Goal: Use online tool/utility: Utilize a website feature to perform a specific function

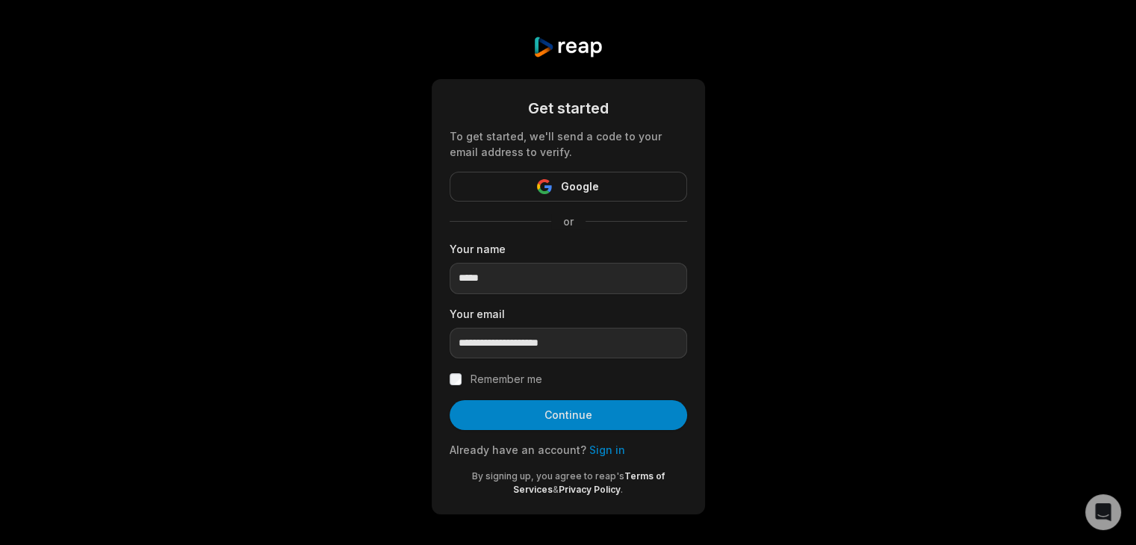
click at [585, 408] on button "Continue" at bounding box center [568, 415] width 237 height 30
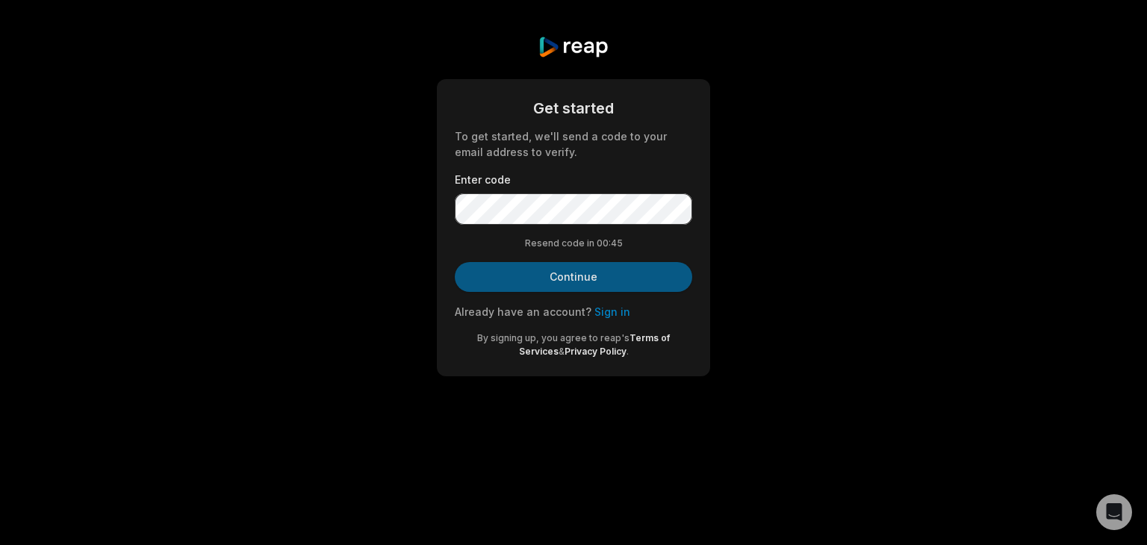
click at [597, 266] on button "Continue" at bounding box center [573, 277] width 237 height 30
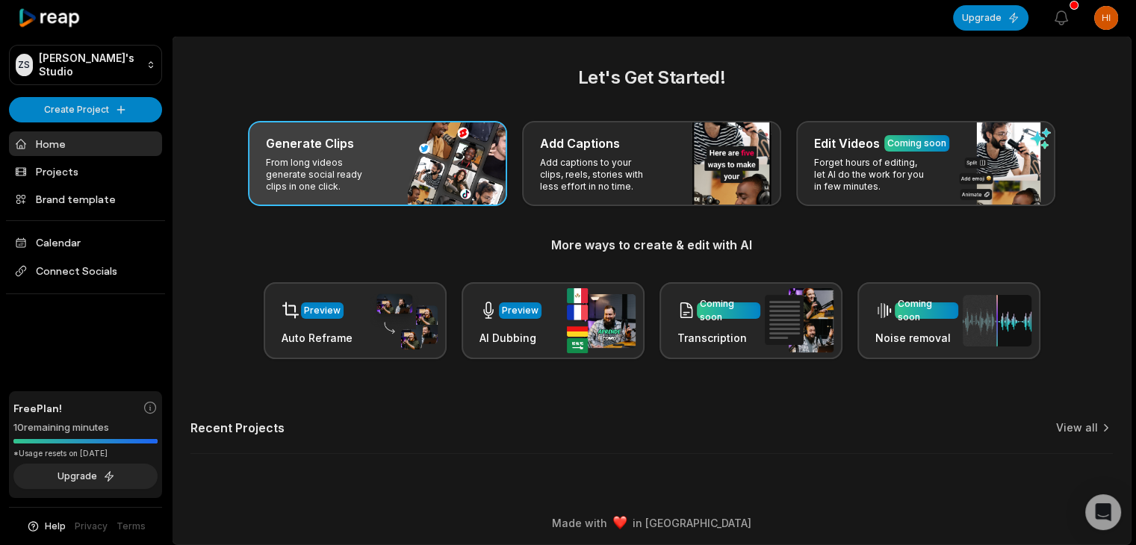
click at [407, 156] on div "Generate Clips From long videos generate social ready clips in one click." at bounding box center [377, 163] width 259 height 85
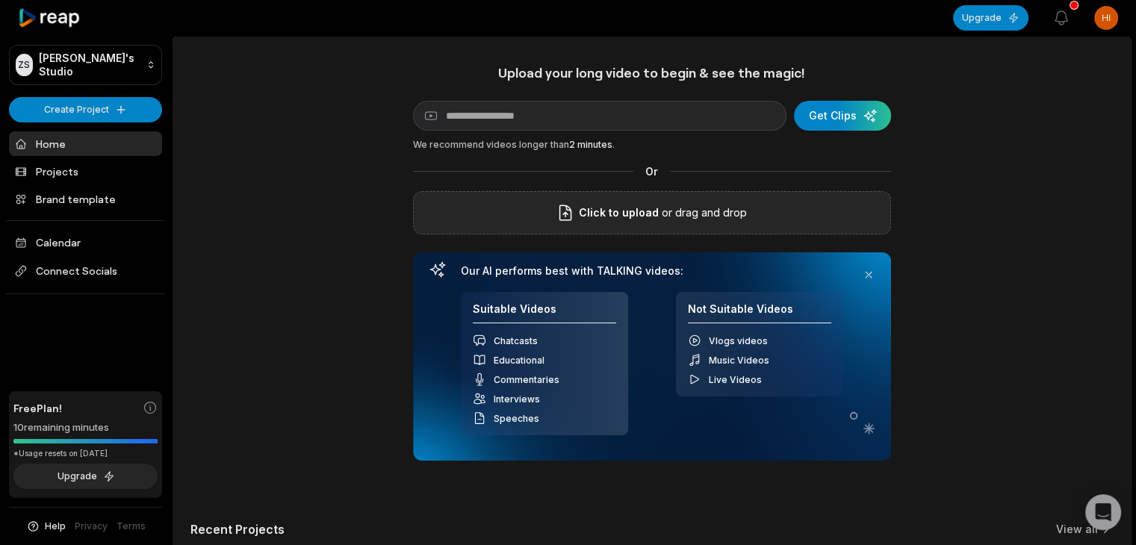
click at [694, 207] on p "or drag and drop" at bounding box center [703, 213] width 88 height 18
click at [854, 117] on div "submit" at bounding box center [842, 116] width 97 height 30
click at [561, 230] on div "Click to upload or drag and drop" at bounding box center [652, 212] width 478 height 43
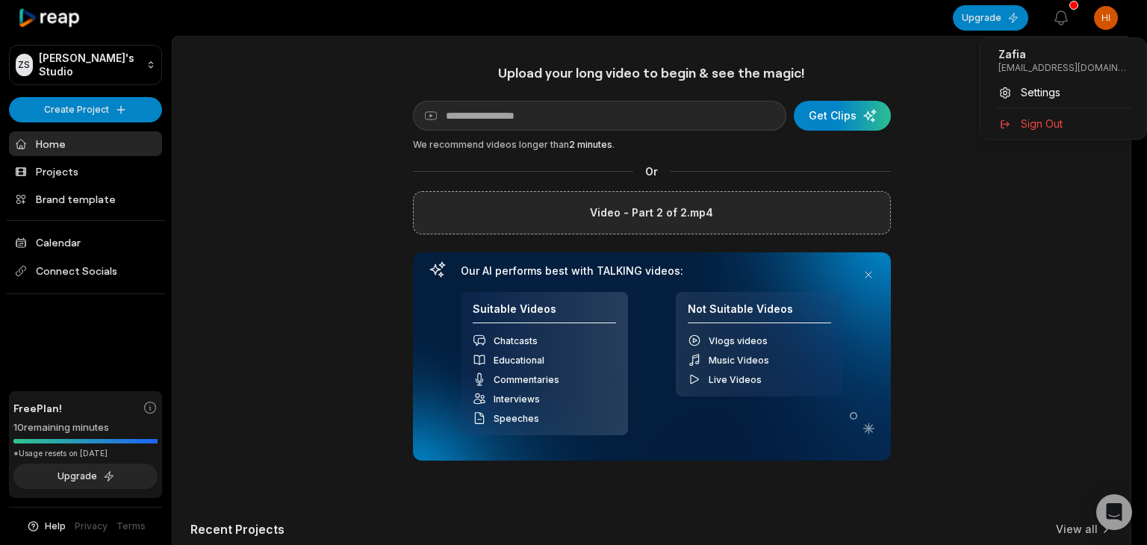
click at [1102, 22] on html "ZS [PERSON_NAME]'s Studio Create Project Home Projects Brand template Calendar …" at bounding box center [573, 272] width 1147 height 545
drag, startPoint x: 1105, startPoint y: 64, endPoint x: 986, endPoint y: 75, distance: 120.0
click at [986, 75] on div "Zafia [EMAIL_ADDRESS][DOMAIN_NAME] Settings Sign Out" at bounding box center [1063, 88] width 167 height 102
copy p "[EMAIL_ADDRESS][DOMAIN_NAME]"
click at [927, 246] on html "ZS [PERSON_NAME]'s Studio Create Project Home Projects Brand template Calendar …" at bounding box center [573, 272] width 1147 height 545
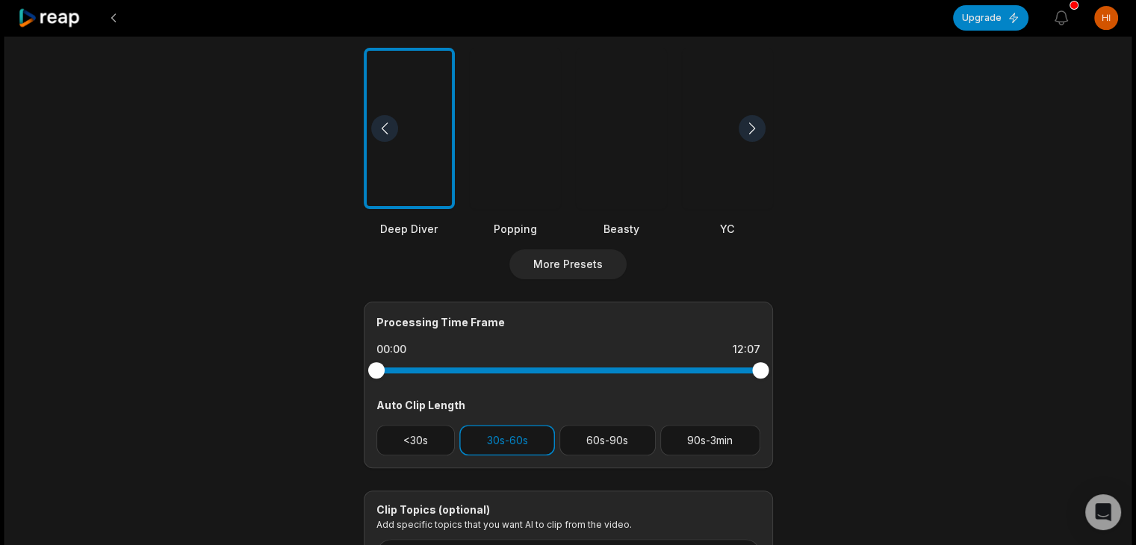
scroll to position [388, 0]
click at [737, 158] on div at bounding box center [727, 128] width 91 height 162
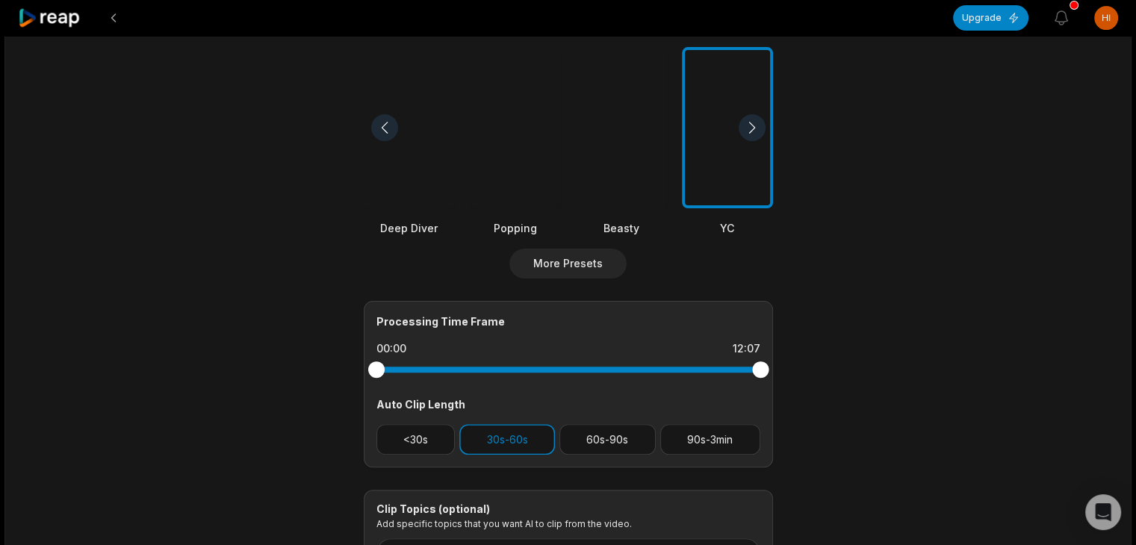
click at [747, 122] on div at bounding box center [752, 127] width 27 height 27
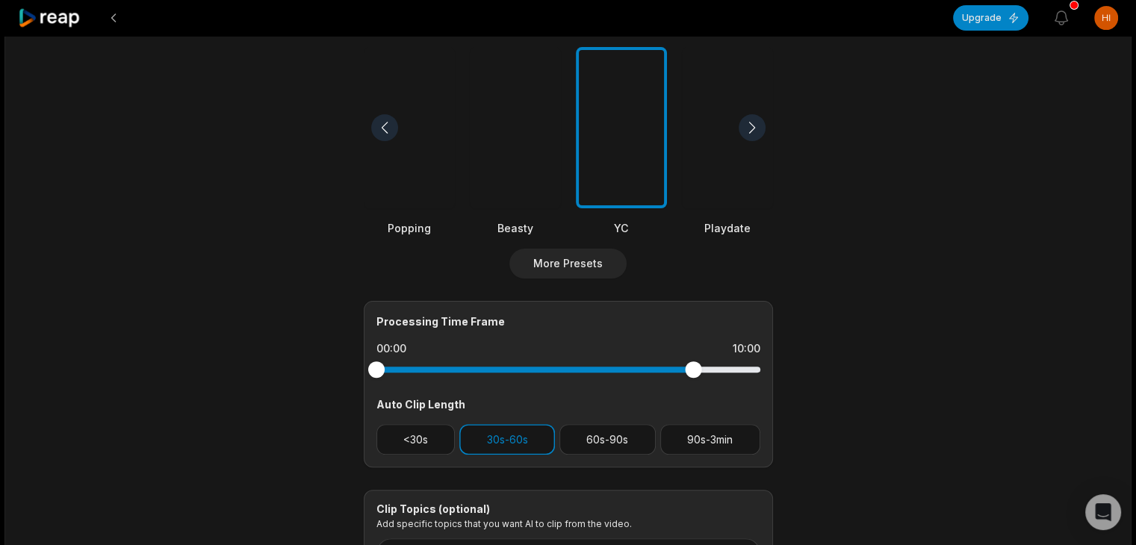
drag, startPoint x: 760, startPoint y: 371, endPoint x: 693, endPoint y: 399, distance: 72.9
click at [693, 399] on div "Processing Time Frame 00:00 10:00 Auto Clip Length <30s 30s-60s 60s-90s 90s-3min" at bounding box center [568, 384] width 409 height 167
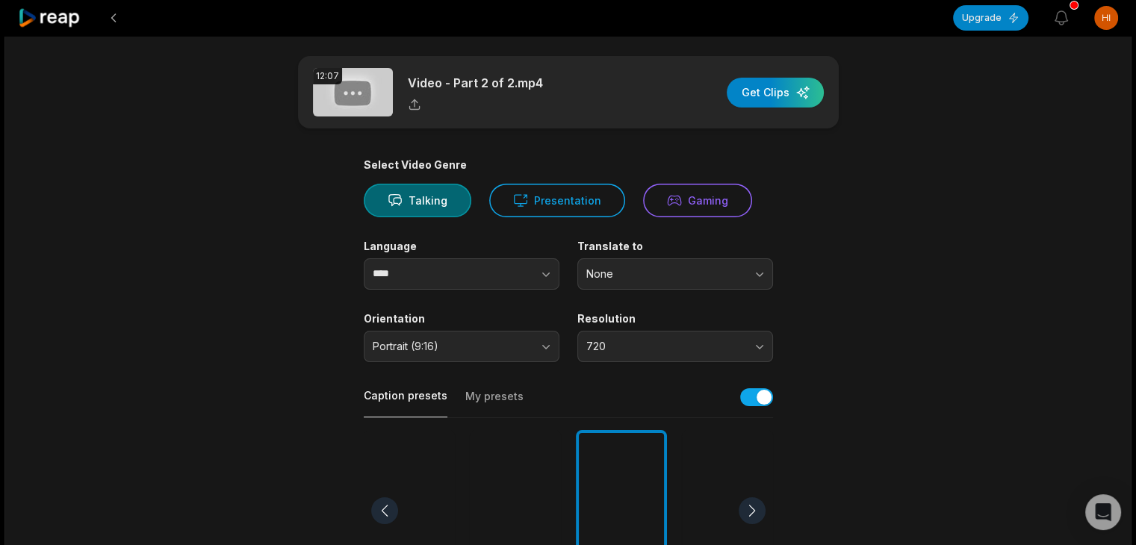
scroll to position [0, 0]
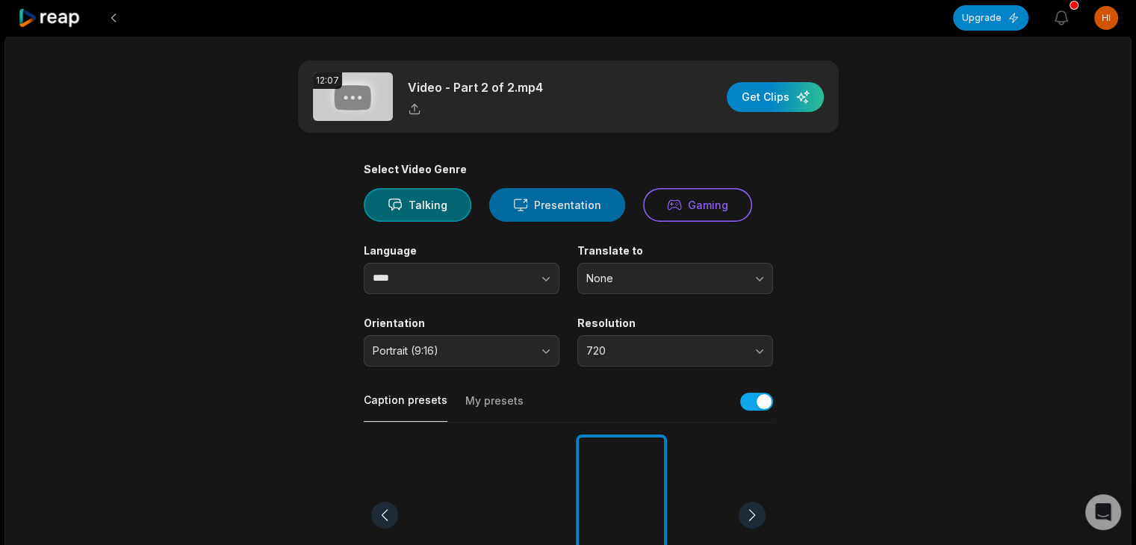
click at [599, 211] on button "Presentation" at bounding box center [557, 205] width 136 height 34
click at [450, 207] on button "Talking" at bounding box center [418, 205] width 108 height 34
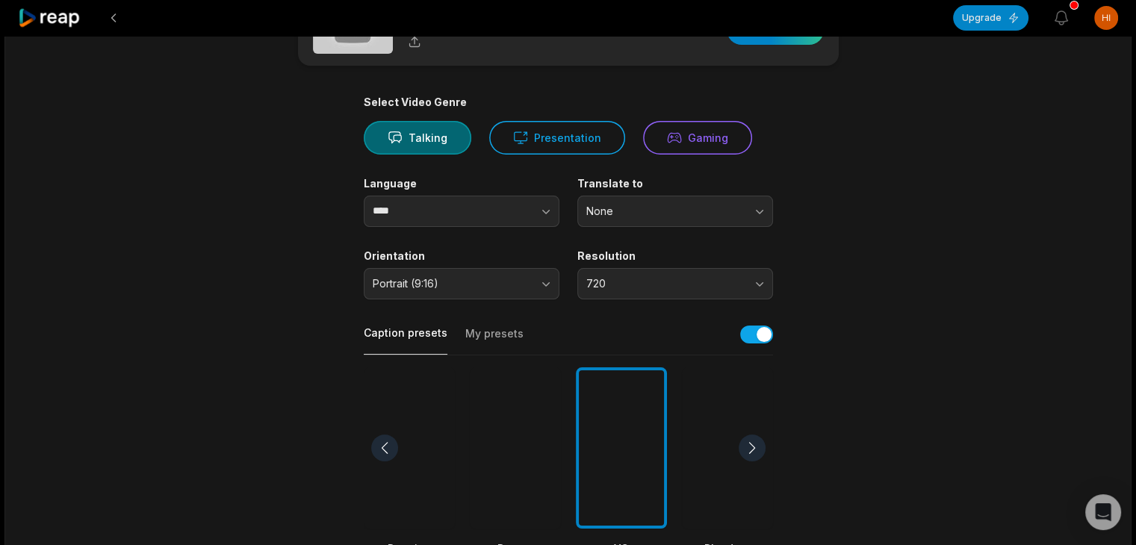
scroll to position [68, 0]
click at [544, 285] on button "Portrait (9:16)" at bounding box center [462, 282] width 196 height 31
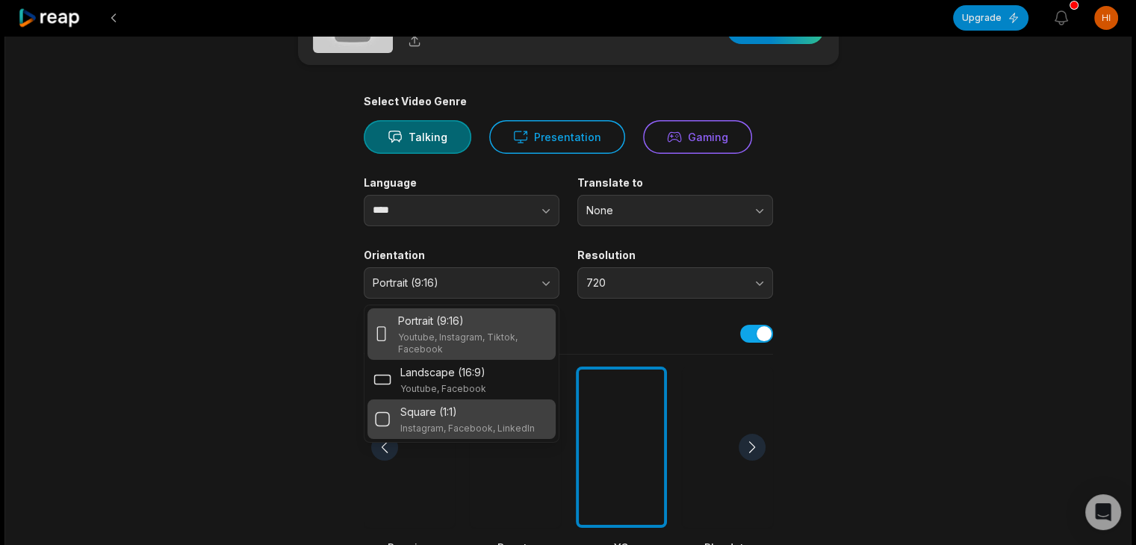
click at [481, 416] on div "Square (1:1)" at bounding box center [467, 412] width 134 height 16
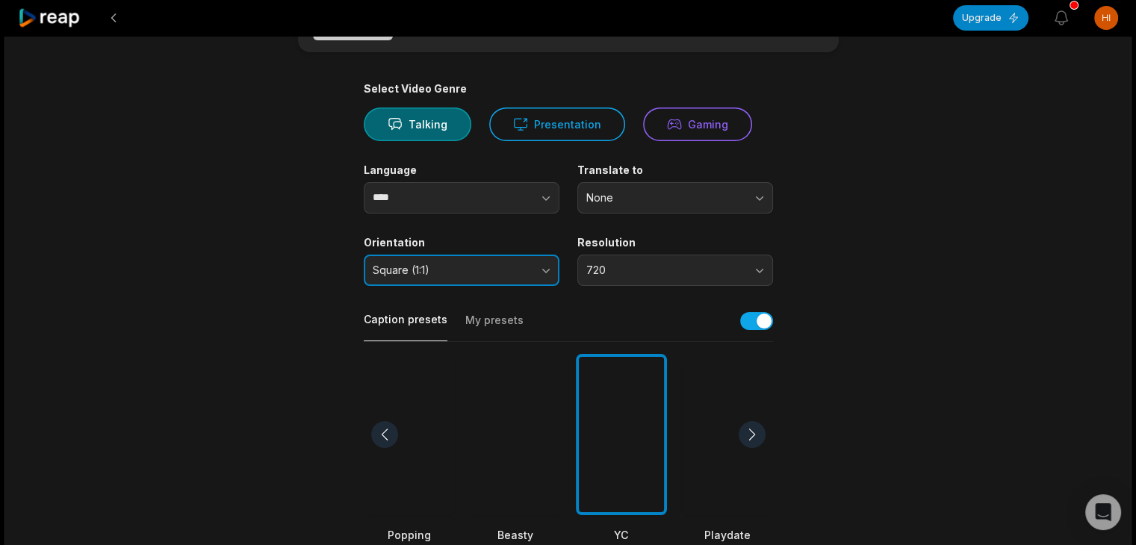
scroll to position [0, 0]
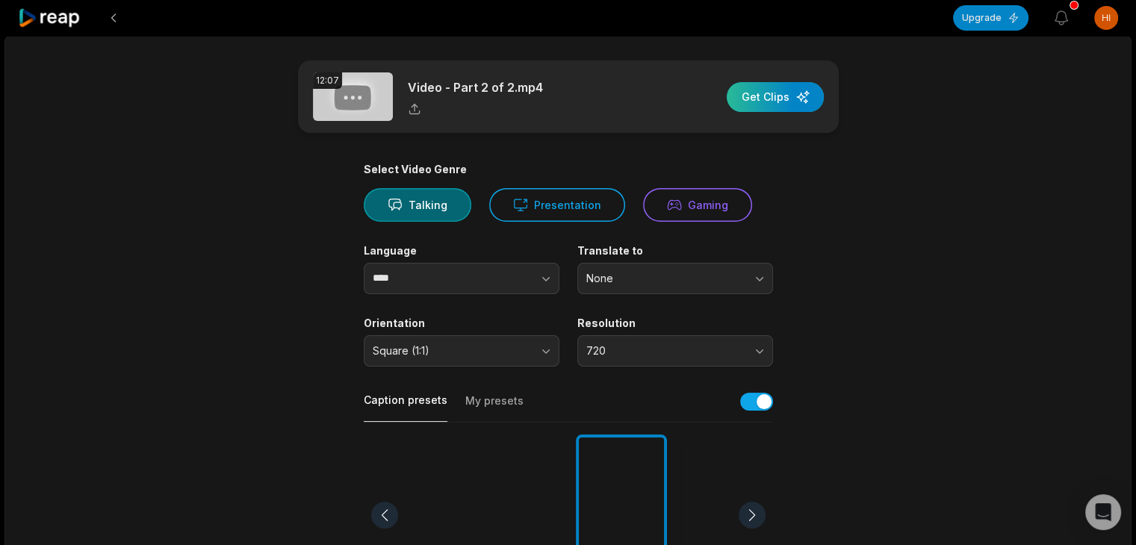
click at [800, 104] on div "button" at bounding box center [775, 97] width 97 height 30
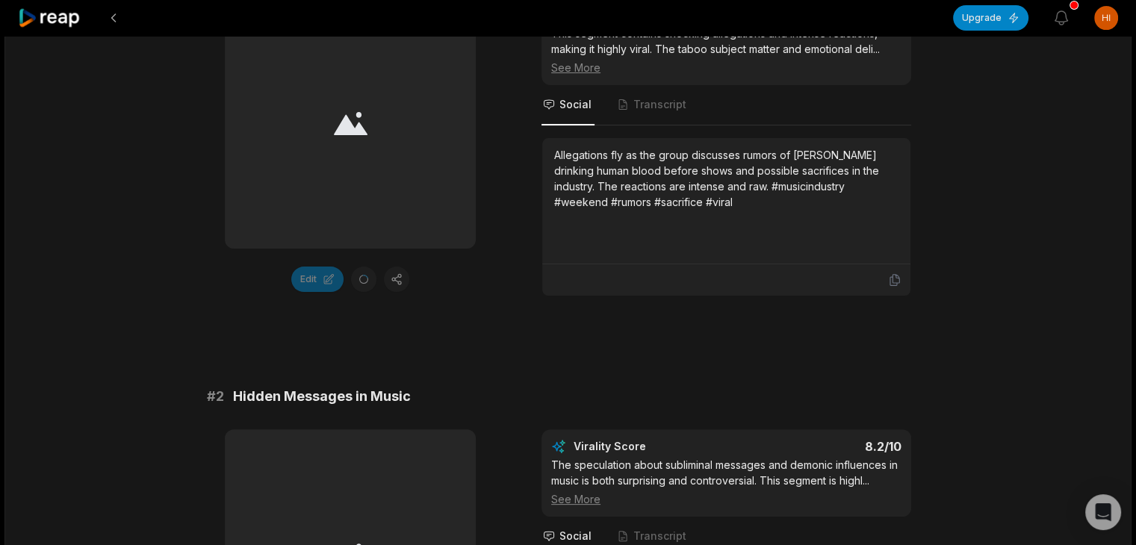
scroll to position [343, 0]
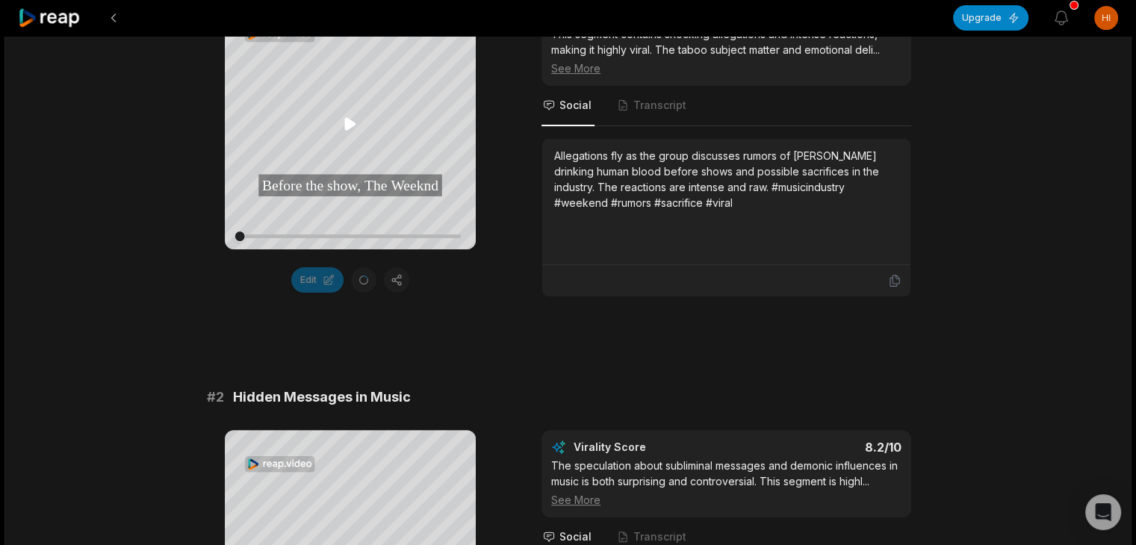
click at [343, 129] on icon at bounding box center [350, 124] width 18 height 18
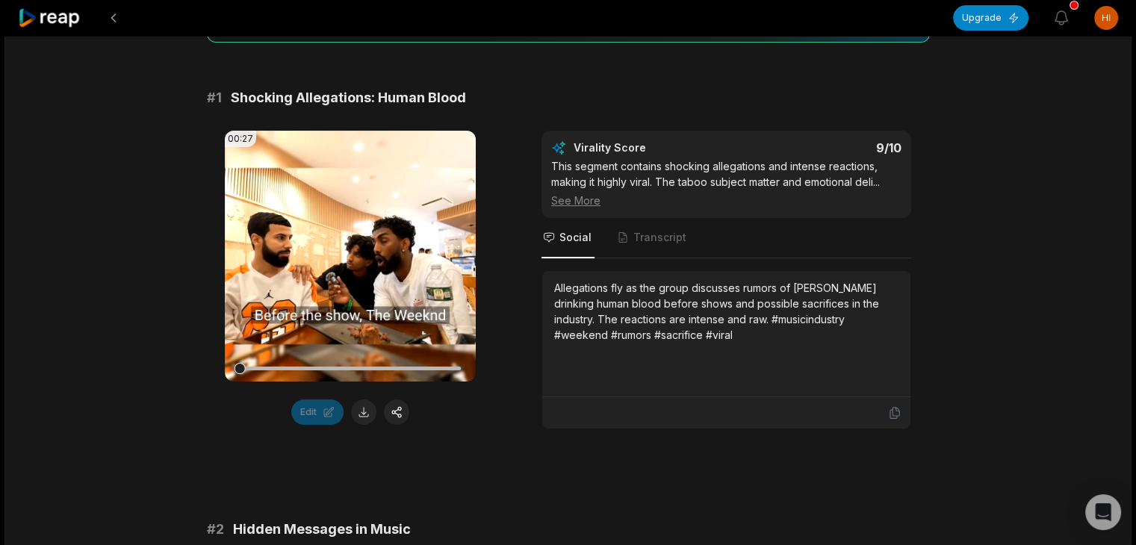
scroll to position [211, 0]
click at [366, 413] on button at bounding box center [363, 411] width 25 height 25
